Goal: Task Accomplishment & Management: Manage account settings

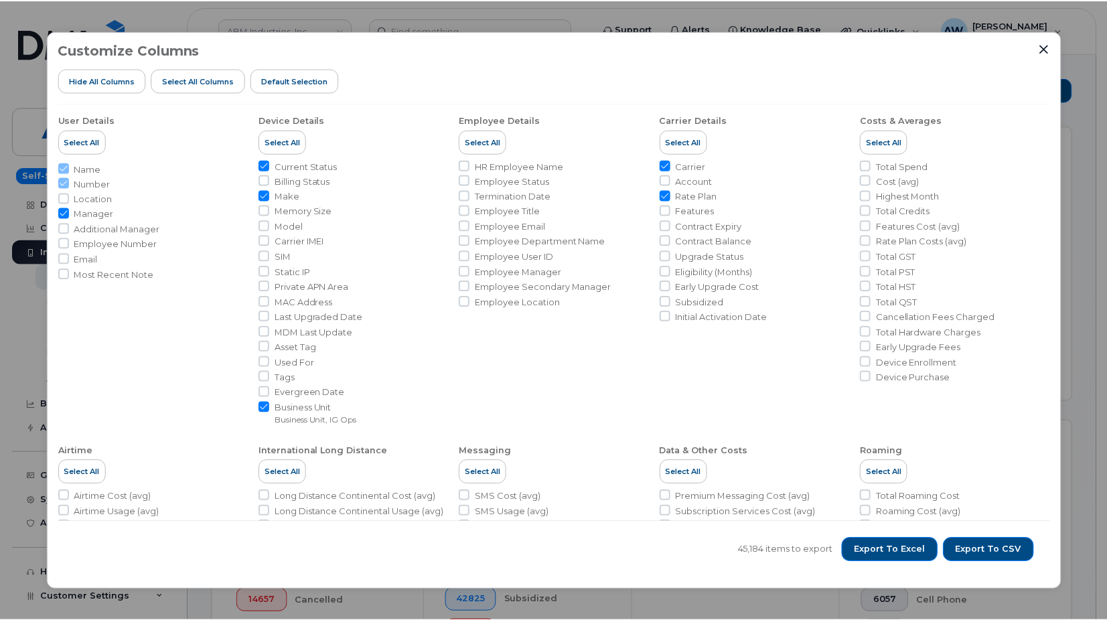
scroll to position [469, 0]
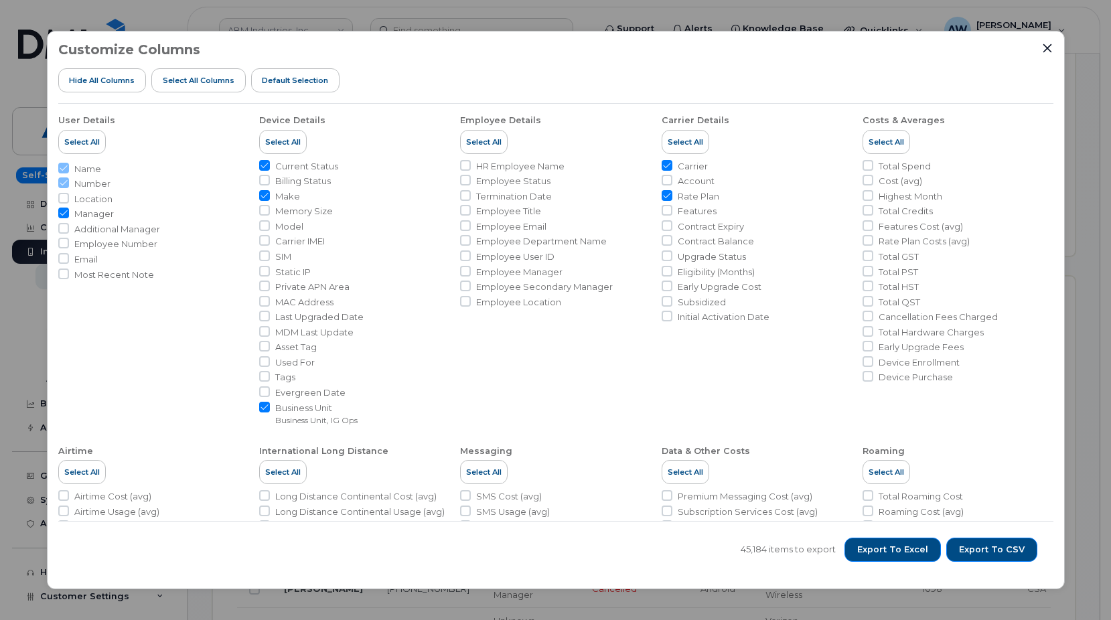
click at [529, 62] on div "Customize Columns Hide All Columns Select all Columns Default Selection" at bounding box center [555, 73] width 995 height 62
click at [1046, 46] on icon "Close" at bounding box center [1047, 48] width 11 height 11
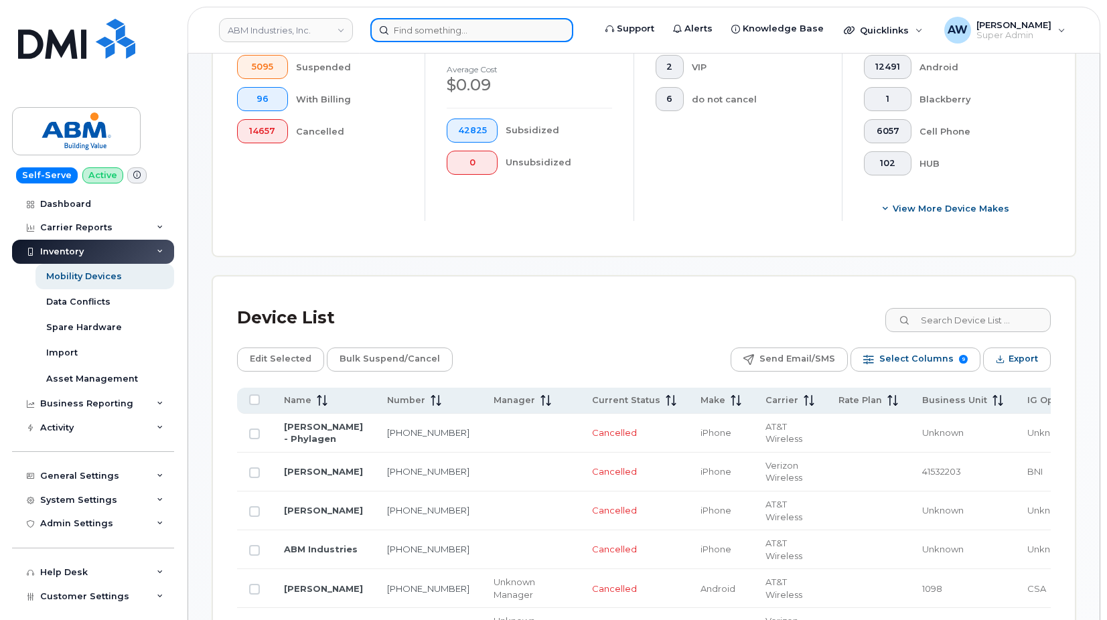
click at [414, 25] on input at bounding box center [471, 30] width 203 height 24
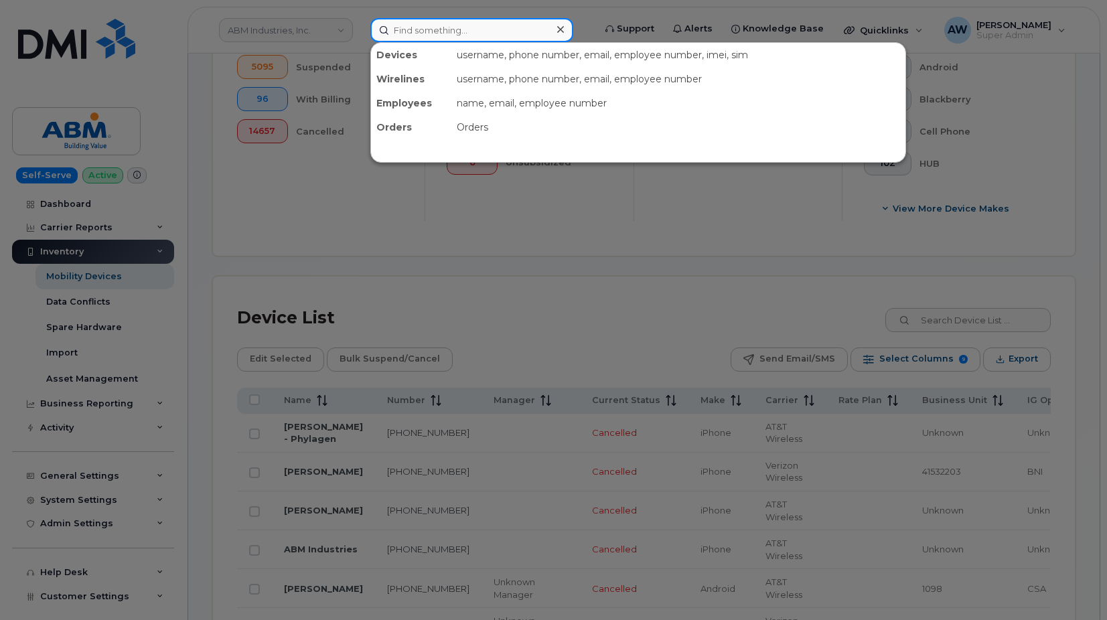
paste input "2014233243"
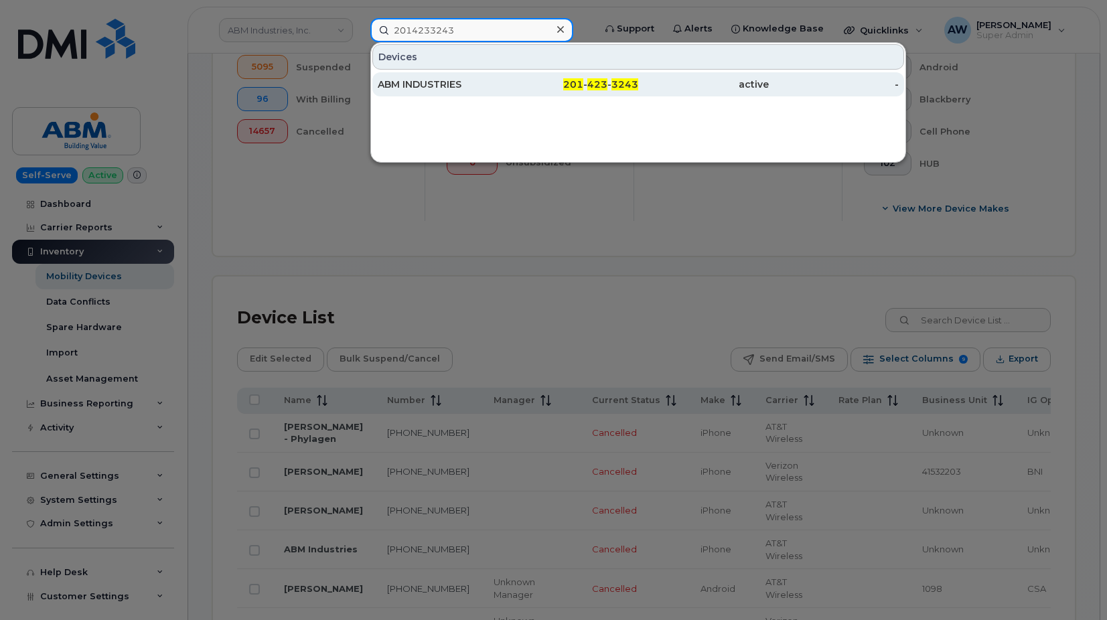
type input "2014233243"
click at [408, 87] on div "ABM INDUSTRIES" at bounding box center [443, 84] width 131 height 13
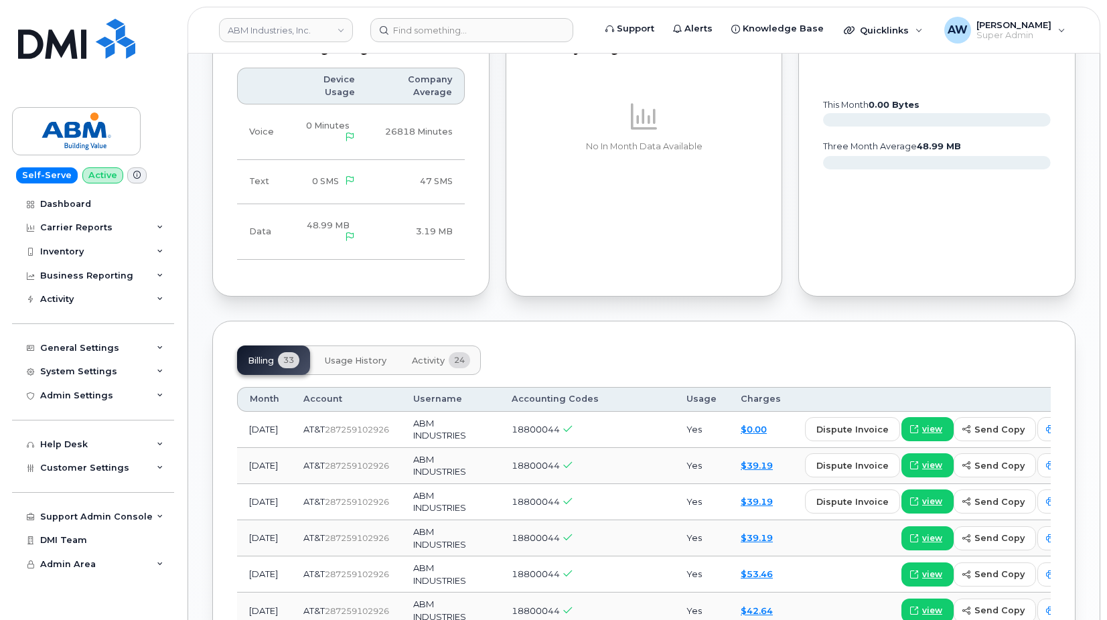
scroll to position [803, 0]
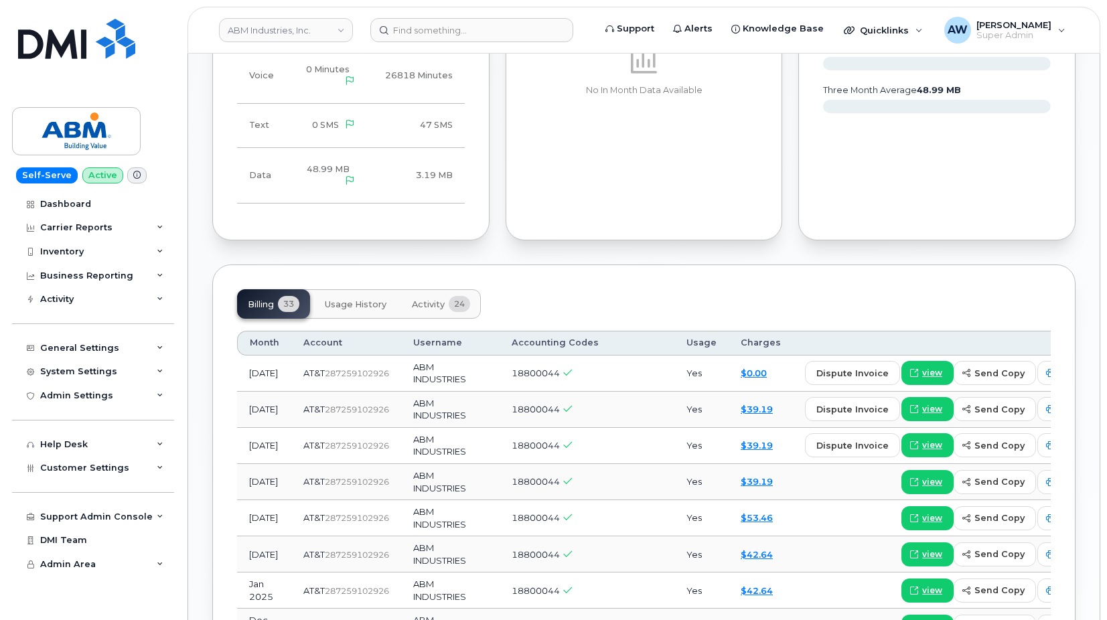
click at [435, 293] on button "Activity 24" at bounding box center [441, 303] width 80 height 29
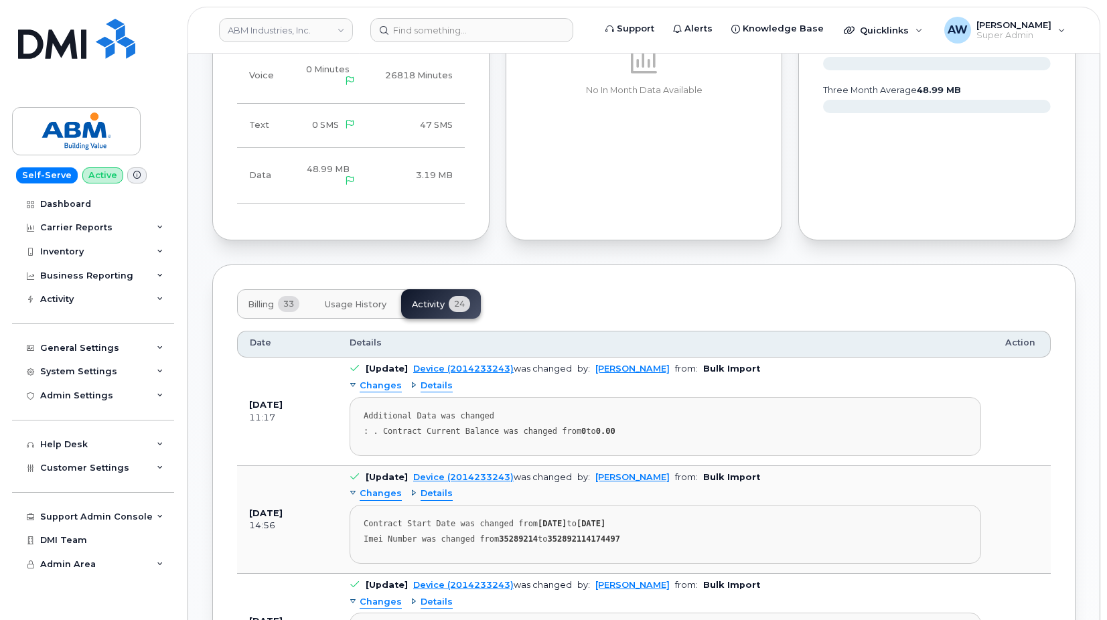
click at [285, 303] on span "33" at bounding box center [288, 304] width 21 height 16
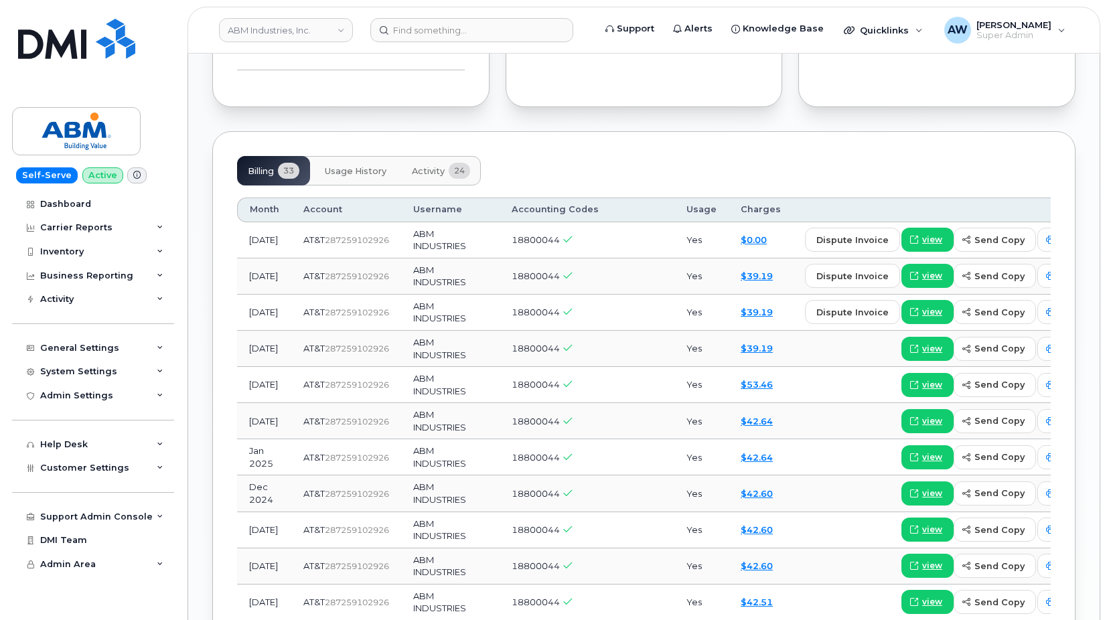
scroll to position [937, 0]
click at [125, 465] on div "Customer Settings" at bounding box center [93, 468] width 162 height 24
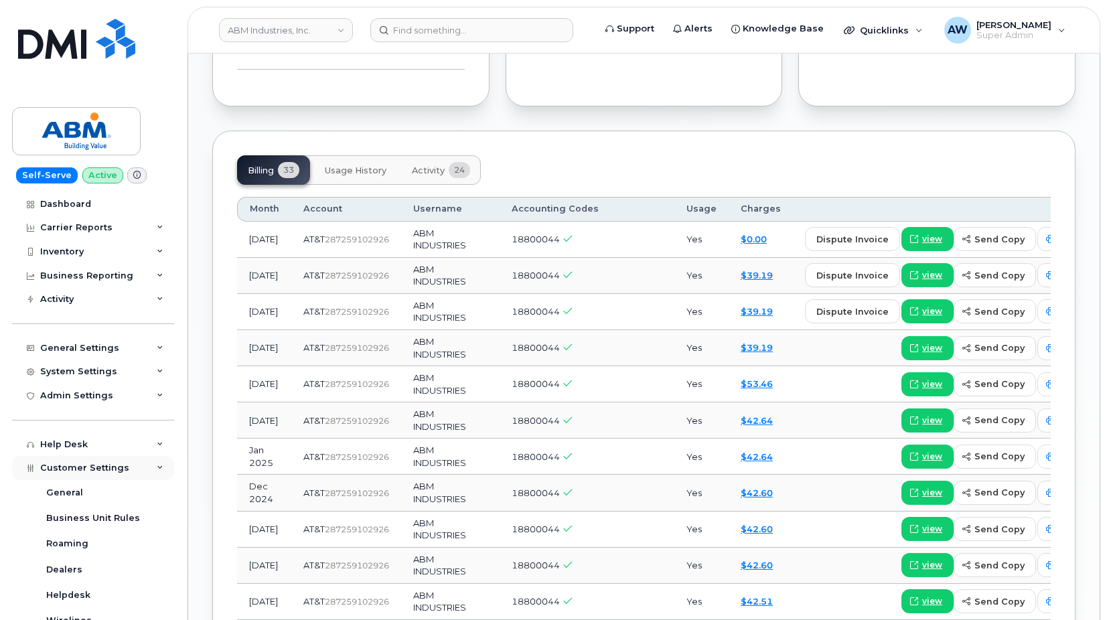
scroll to position [201, 0]
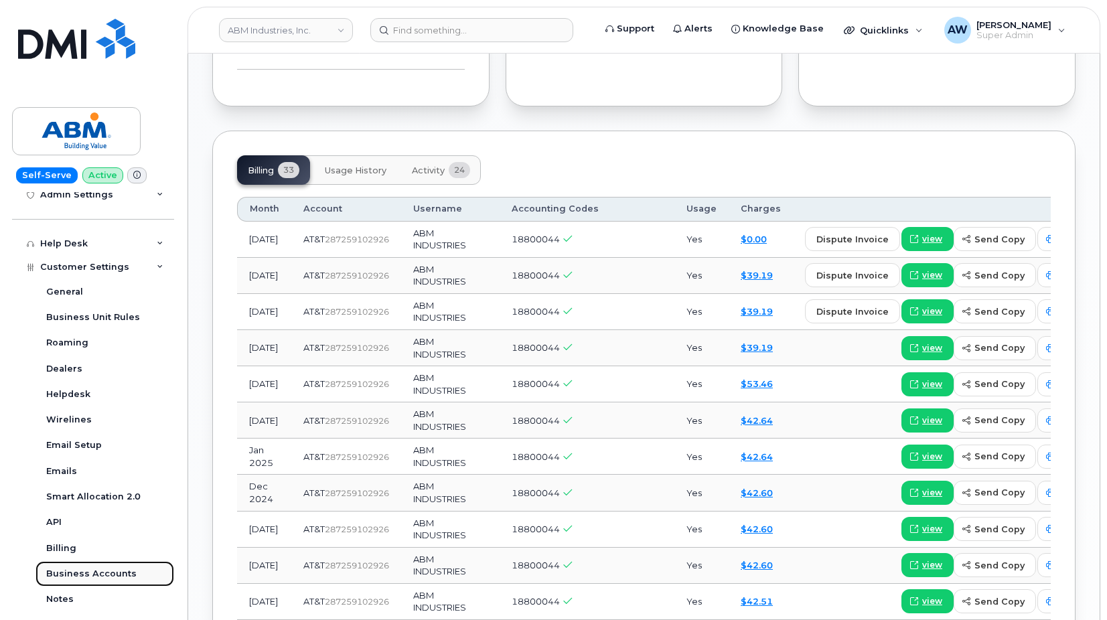
click at [112, 571] on div "Business Accounts" at bounding box center [91, 574] width 90 height 12
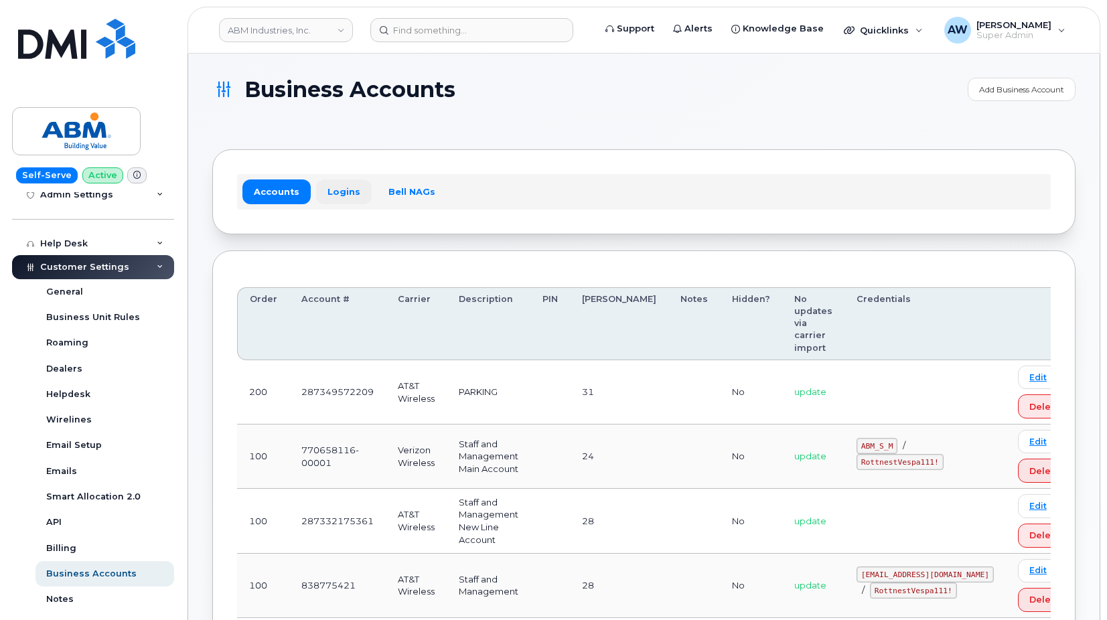
click at [323, 200] on link "Logins" at bounding box center [344, 191] width 56 height 24
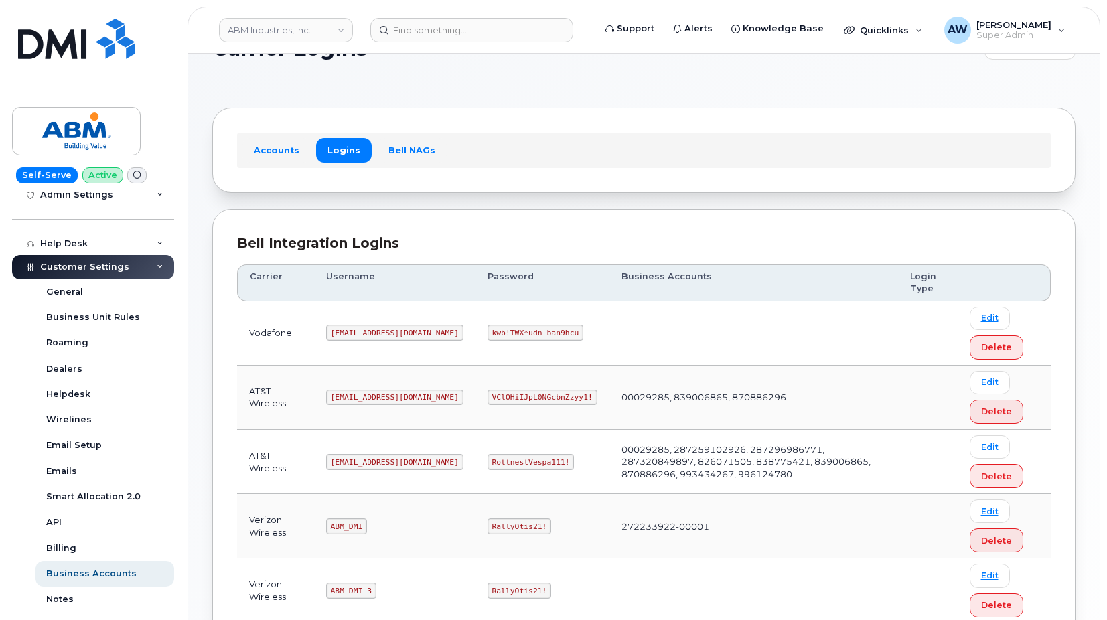
scroll to position [134, 0]
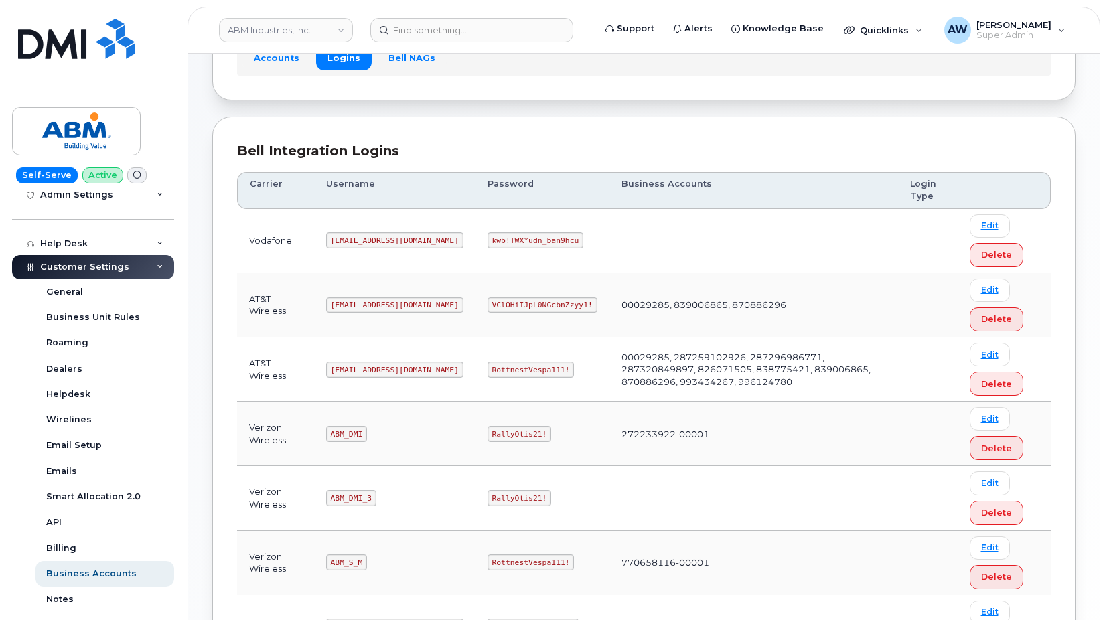
click at [334, 368] on code "abm@dminc.com" at bounding box center [394, 370] width 137 height 16
drag, startPoint x: 475, startPoint y: 366, endPoint x: 419, endPoint y: 367, distance: 56.2
click at [419, 402] on tr "AT&T Wireless abm@dminc.com RottnestVespa111! 00029285, 287259102926, 287296986…" at bounding box center [643, 434] width 813 height 64
click at [427, 426] on td "ABM_DMI" at bounding box center [394, 434] width 161 height 64
drag, startPoint x: 331, startPoint y: 371, endPoint x: 390, endPoint y: 371, distance: 58.9
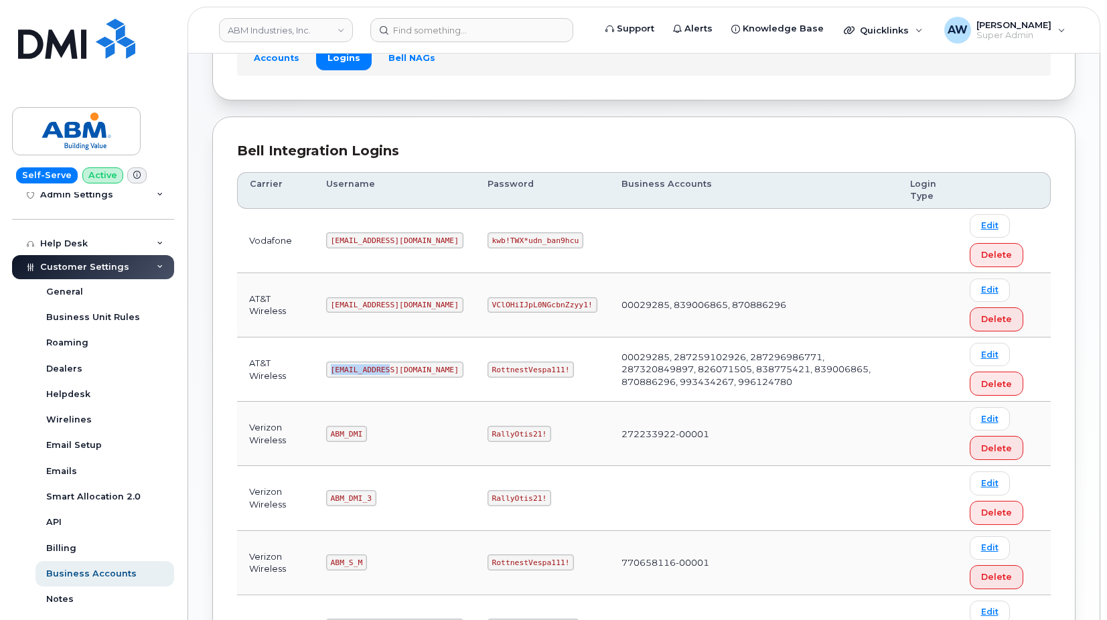
click at [390, 371] on code "abm@dminc.com" at bounding box center [394, 370] width 137 height 16
copy code "abm@dminc.com"
drag, startPoint x: 445, startPoint y: 368, endPoint x: 518, endPoint y: 369, distance: 72.3
click at [518, 369] on code "RottnestVespa111!" at bounding box center [530, 370] width 87 height 16
copy code "RottnestVespa111!"
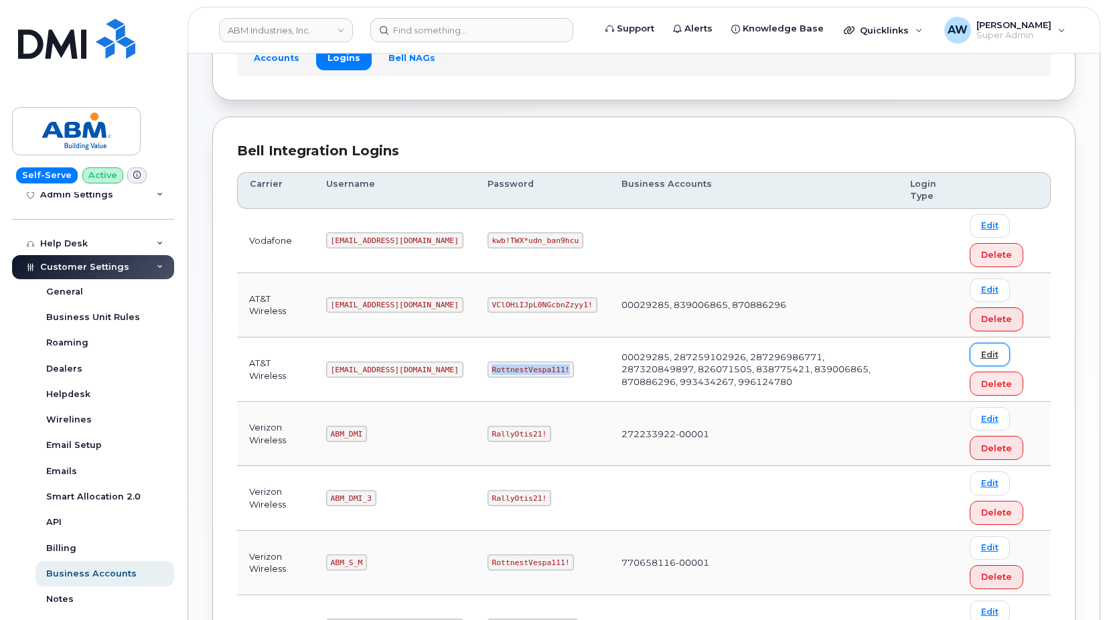
click at [985, 354] on link "Edit" at bounding box center [989, 354] width 40 height 23
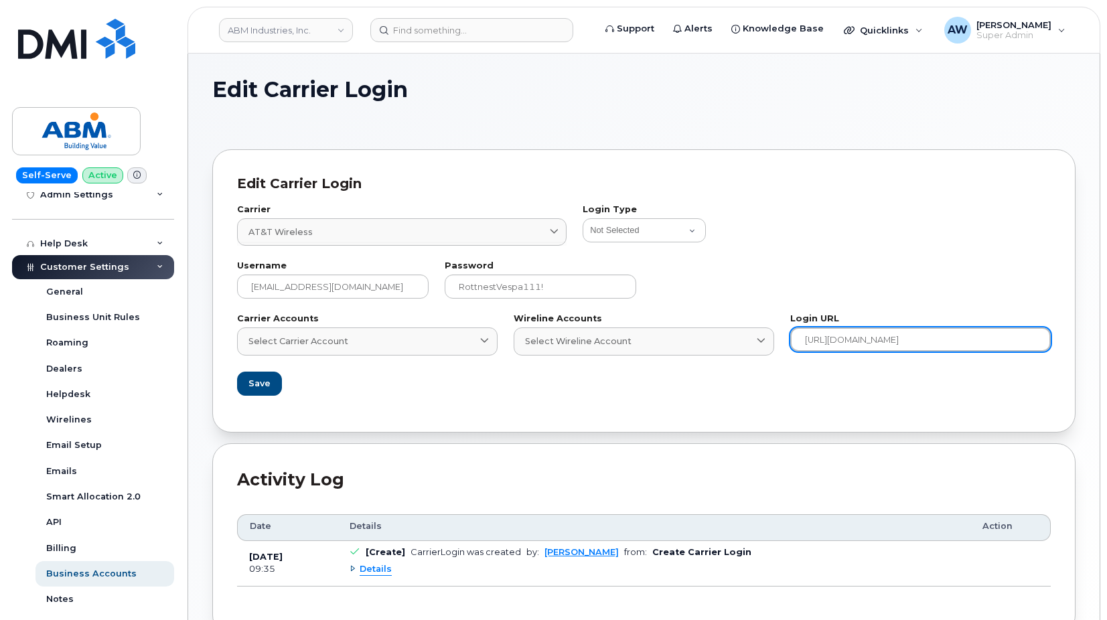
click at [935, 337] on input "https://www.wireless.att.com/businesscare/" at bounding box center [920, 339] width 260 height 24
